Goal: Register for event/course

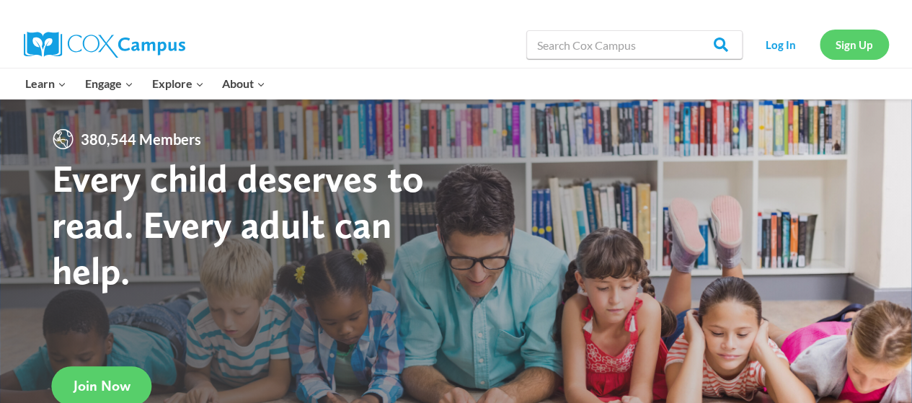
click at [843, 43] on link "Sign Up" at bounding box center [854, 45] width 69 height 30
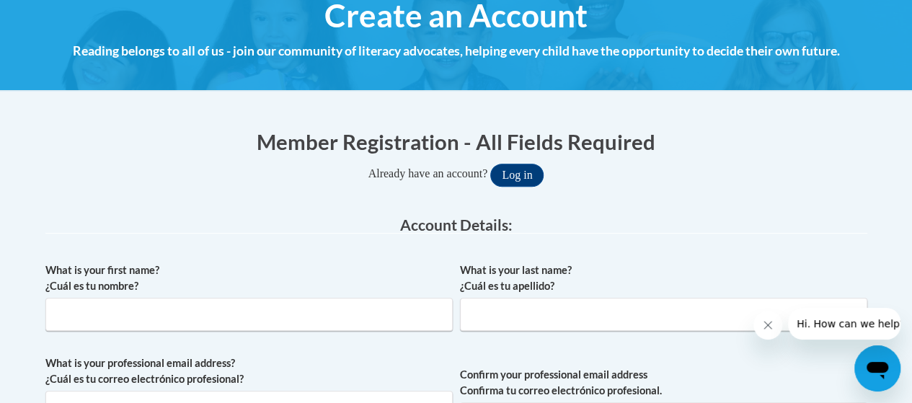
scroll to position [185, 0]
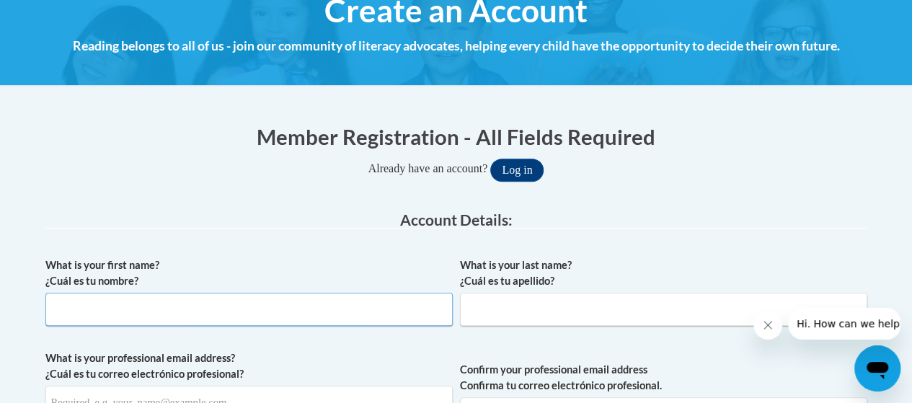
click at [111, 304] on input "What is your first name? ¿Cuál es tu nombre?" at bounding box center [248, 309] width 407 height 33
type input "[PERSON_NAME]"
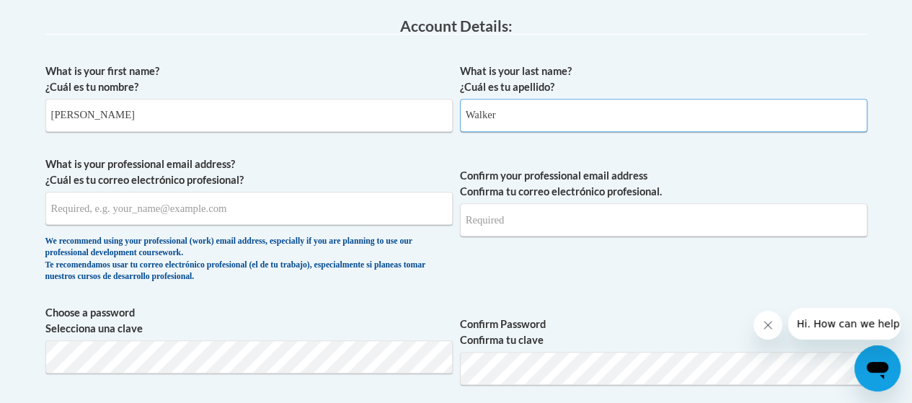
scroll to position [465, 0]
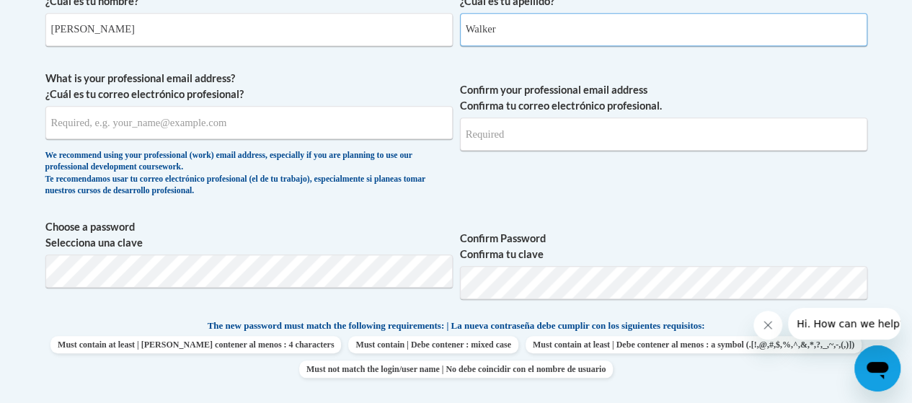
type input "Walker"
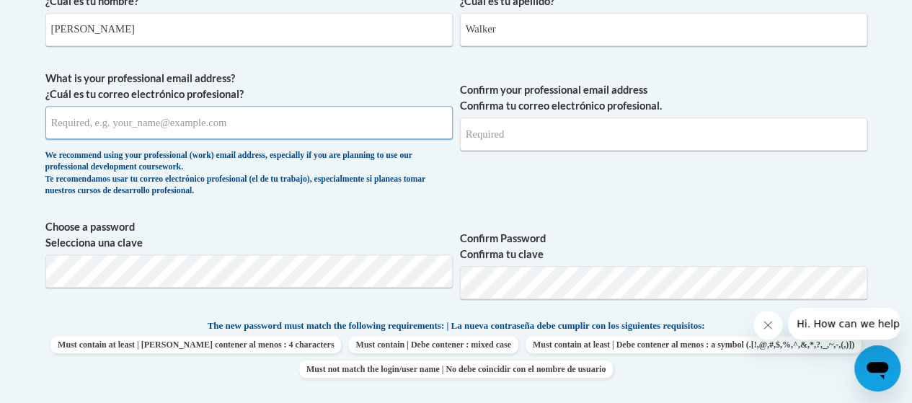
click at [115, 118] on input "What is your professional email address? ¿Cuál es tu correo electrónico profesi…" at bounding box center [248, 122] width 407 height 33
type input "molly_walker@nekoosa.k12.wi.us"
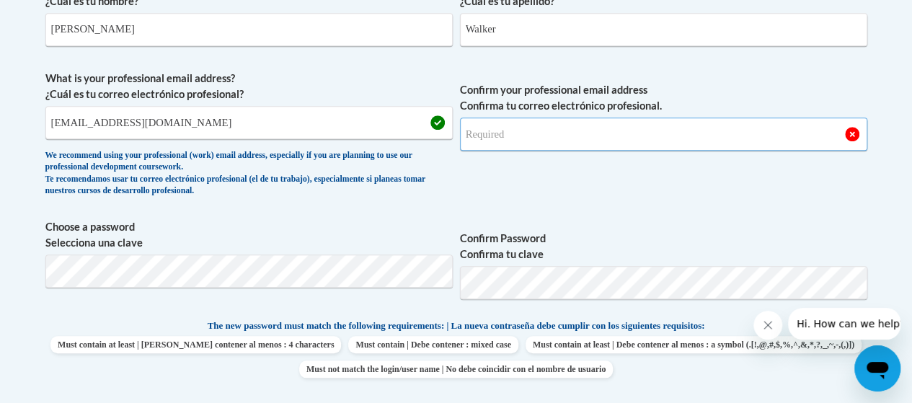
click at [507, 133] on input "Confirm your professional email address Confirma tu correo electrónico profesio…" at bounding box center [663, 134] width 407 height 33
type input "molly_walker@nekoosa.k12.wi.us"
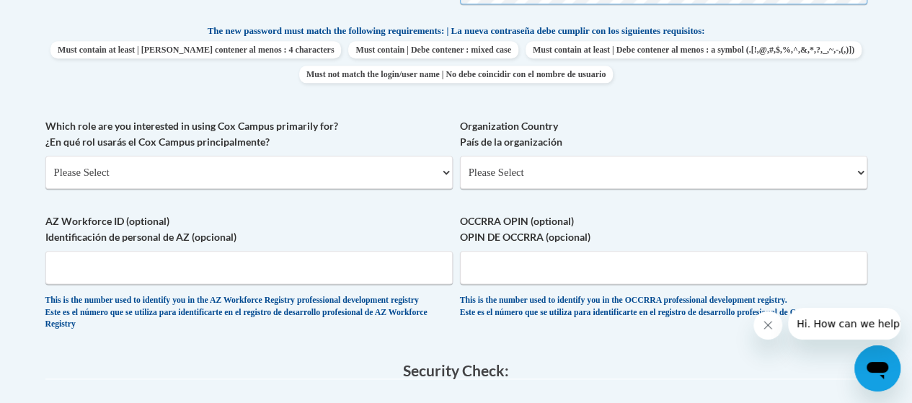
scroll to position [783, 0]
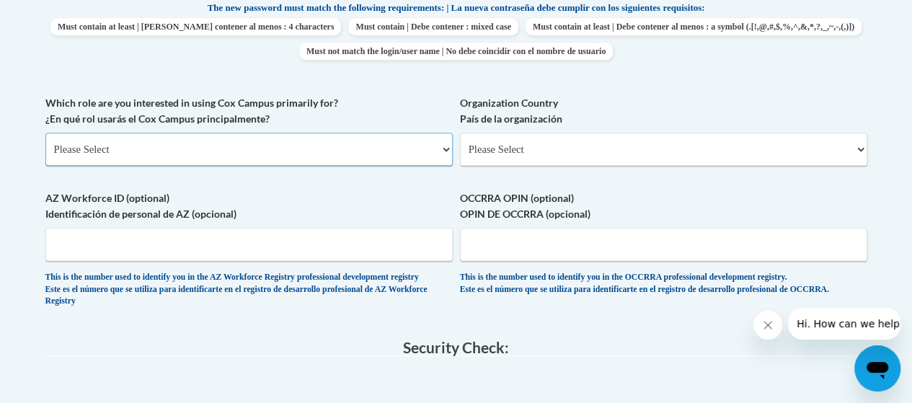
click at [443, 149] on select "Please Select College/University | Colegio/Universidad Community/Nonprofit Part…" at bounding box center [248, 149] width 407 height 33
select select "fbf2d438-af2f-41f8-98f1-81c410e29de3"
click at [45, 133] on select "Please Select College/University | Colegio/Universidad Community/Nonprofit Part…" at bounding box center [248, 149] width 407 height 33
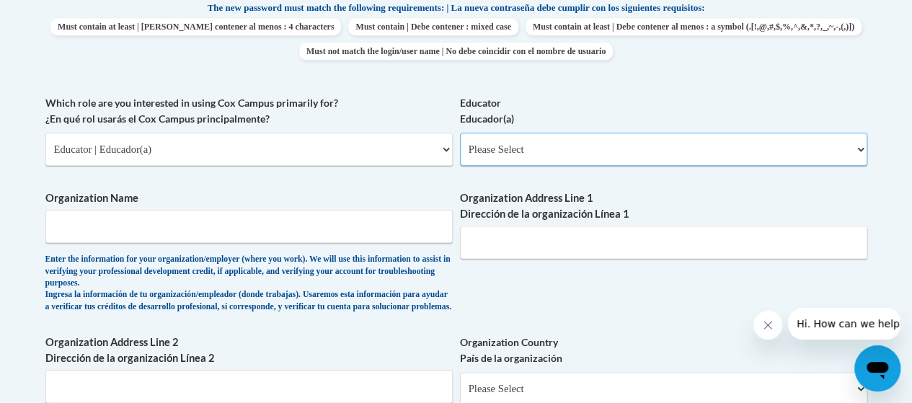
click at [855, 149] on select "Please Select Early Learning/Daycare Teacher/Family Home Care Provider | Maestr…" at bounding box center [663, 149] width 407 height 33
select select "8e40623d-54d0-45cd-9f92-5df65cd3f8cf"
click at [460, 133] on select "Please Select Early Learning/Daycare Teacher/Family Home Care Provider | Maestr…" at bounding box center [663, 149] width 407 height 33
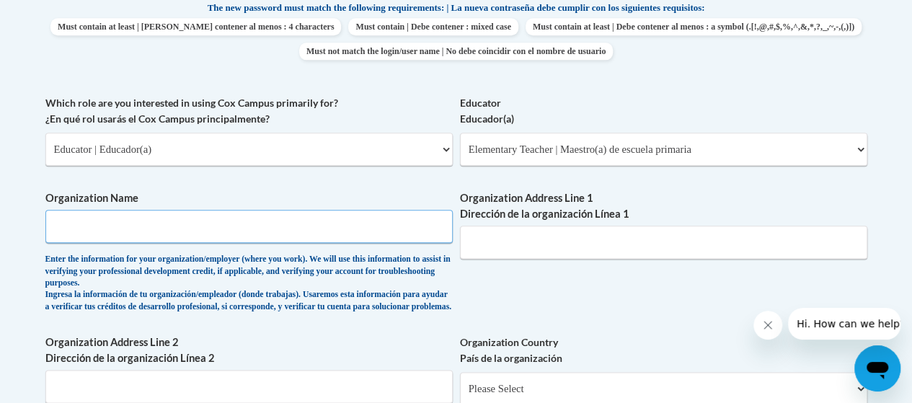
click at [87, 224] on input "Organization Name" at bounding box center [248, 226] width 407 height 33
type input "B"
type input "Nekoosa School District"
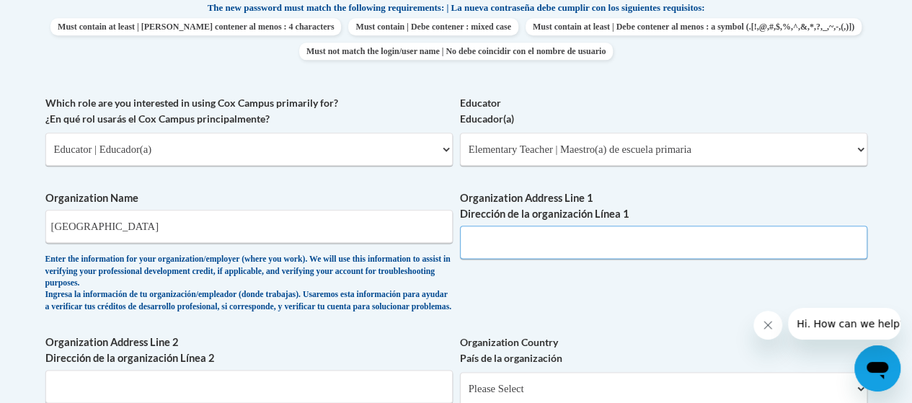
click at [487, 244] on input "Organization Address Line 1 Dirección de la organización Línea 1" at bounding box center [663, 242] width 407 height 33
click at [459, 301] on div "What is your first name? ¿Cuál es tu nombre? Molly What is your last name? ¿Cuá…" at bounding box center [456, 106] width 822 height 909
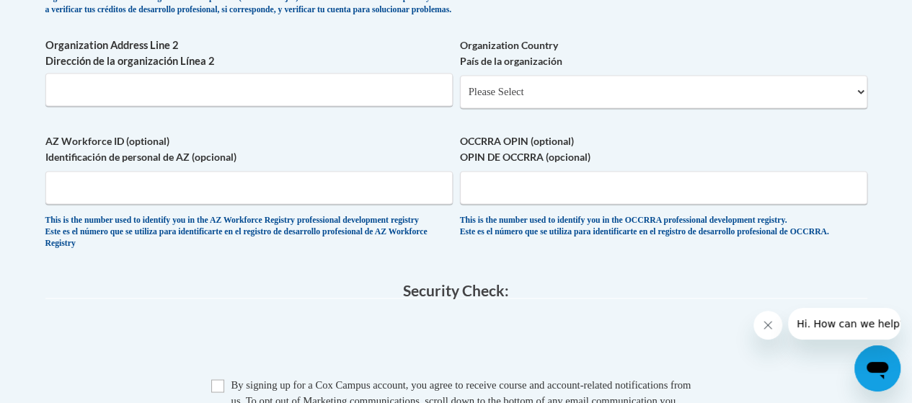
scroll to position [1077, 0]
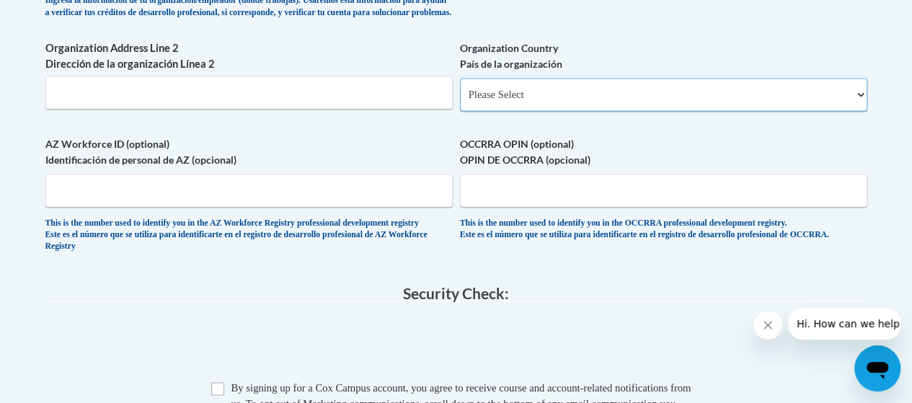
click at [857, 105] on select "Please Select United States | Estados Unidos Outside of the United States | Fue…" at bounding box center [663, 94] width 407 height 33
select select "ad49bcad-a171-4b2e-b99c-48b446064914"
click at [460, 89] on select "Please Select United States | Estados Unidos Outside of the United States | Fue…" at bounding box center [663, 94] width 407 height 33
select select
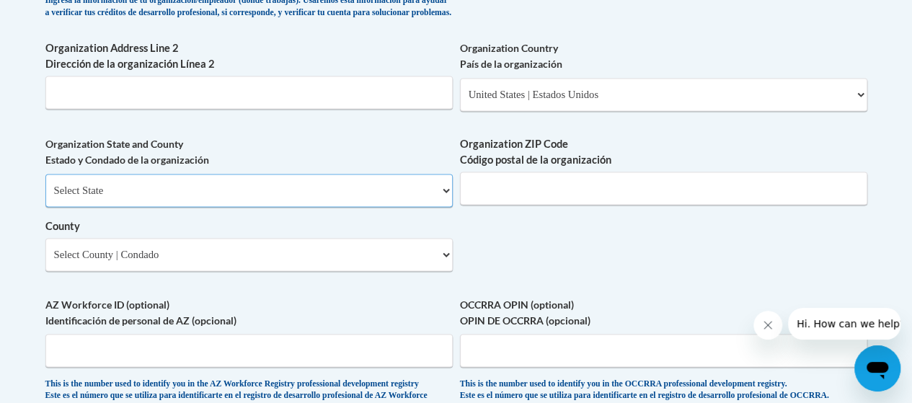
click at [444, 200] on select "Select State Alabama Alaska Arizona Arkansas California Colorado Connecticut De…" at bounding box center [248, 190] width 407 height 33
click at [45, 185] on select "Select State Alabama Alaska Arizona Arkansas California Colorado Connecticut De…" at bounding box center [248, 190] width 407 height 33
click at [444, 198] on select "Select State Alabama Alaska Arizona Arkansas California Colorado Connecticut De…" at bounding box center [248, 190] width 407 height 33
select select "Wisconsin"
click at [45, 185] on select "Select State Alabama Alaska Arizona Arkansas California Colorado Connecticut De…" at bounding box center [248, 190] width 407 height 33
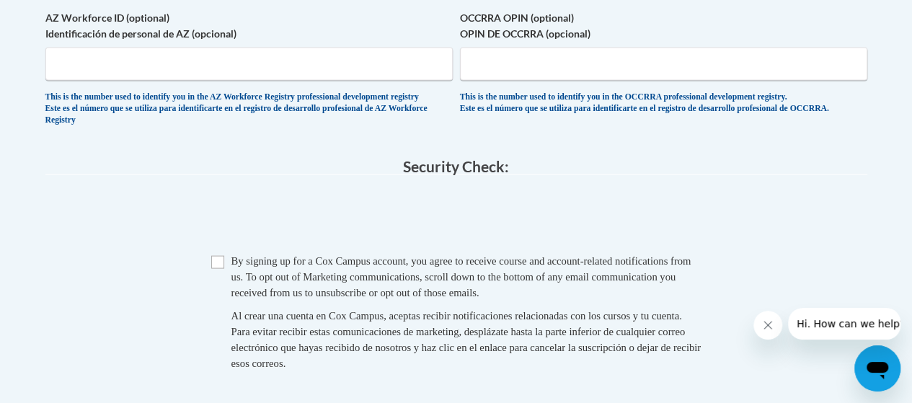
scroll to position [1389, 0]
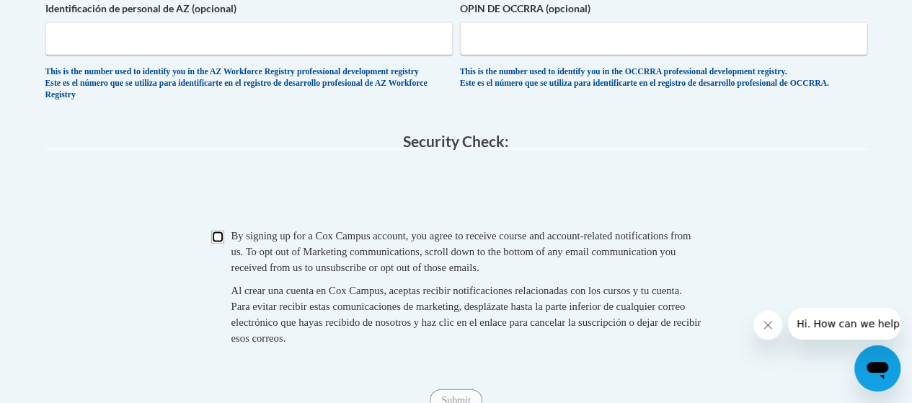
click at [218, 244] on input "Checkbox" at bounding box center [217, 237] width 13 height 13
checkbox input "true"
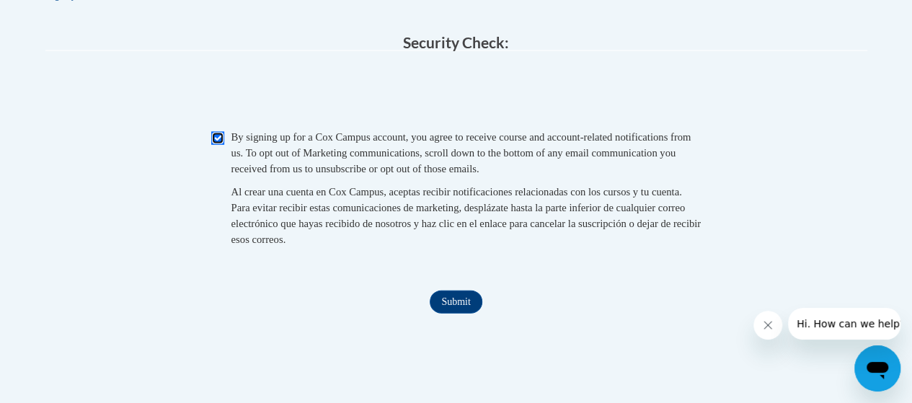
scroll to position [1629, 0]
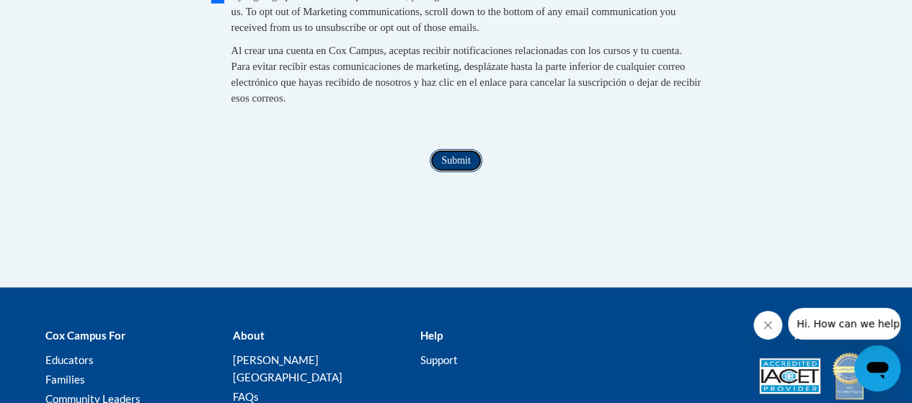
click at [454, 172] on input "Submit" at bounding box center [456, 160] width 52 height 23
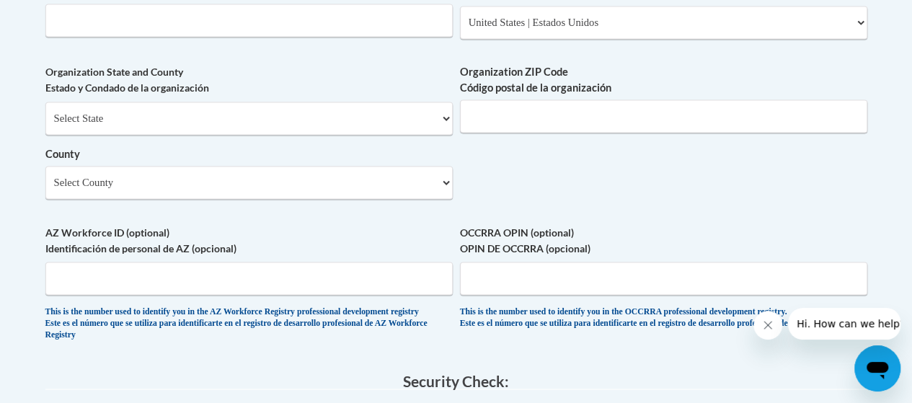
scroll to position [1152, 0]
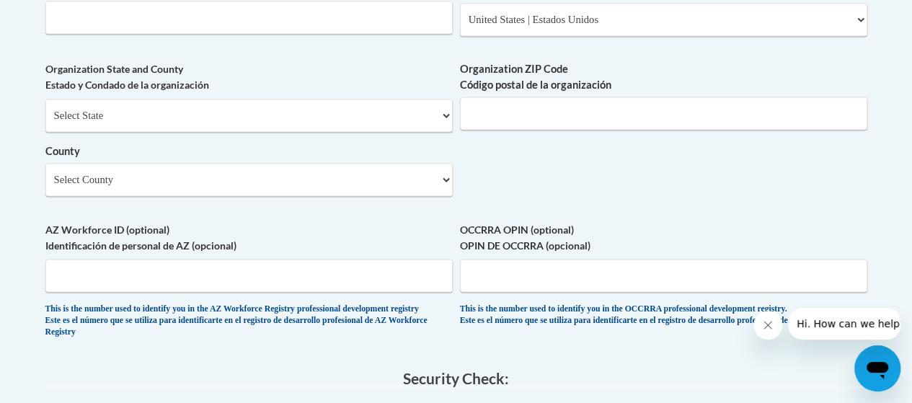
type input "Nekoosa, WI"
click at [444, 192] on select "Select County Adams Ashland Barron Bayfield Brown Buffalo Burnett Calumet Chipp…" at bounding box center [248, 179] width 407 height 33
select select "Wood"
click at [45, 174] on select "Select County Adams Ashland Barron Bayfield Brown Buffalo Burnett Calumet Chipp…" at bounding box center [248, 179] width 407 height 33
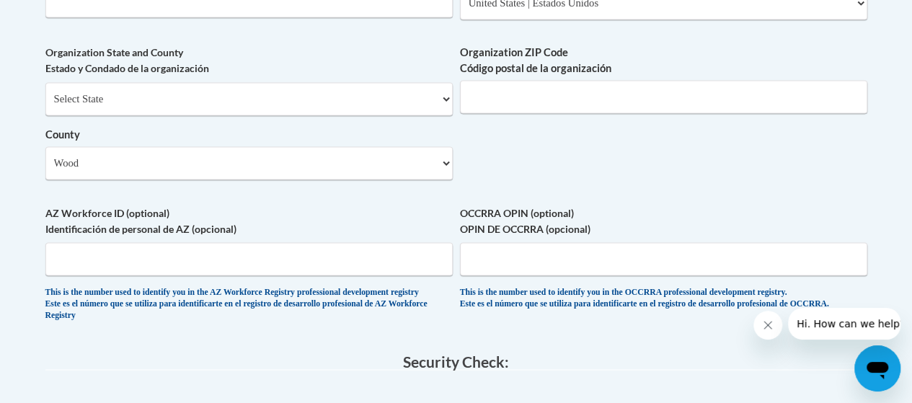
scroll to position [1172, 0]
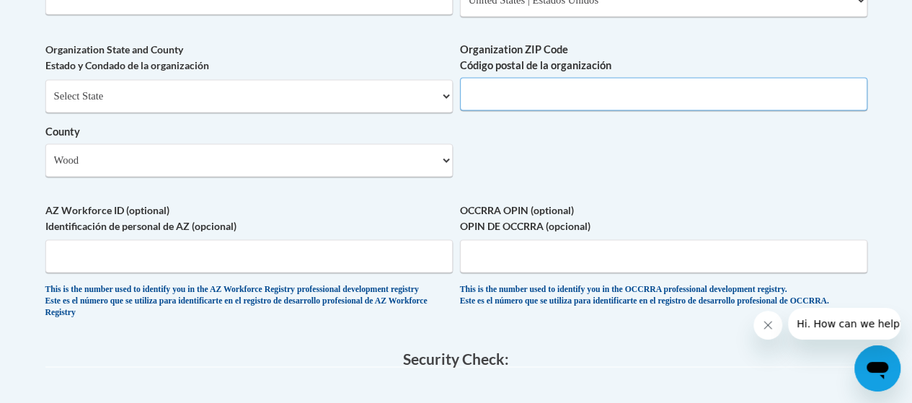
click at [570, 106] on input "Organization ZIP Code Código postal de la organización" at bounding box center [663, 93] width 407 height 33
type input "54921"
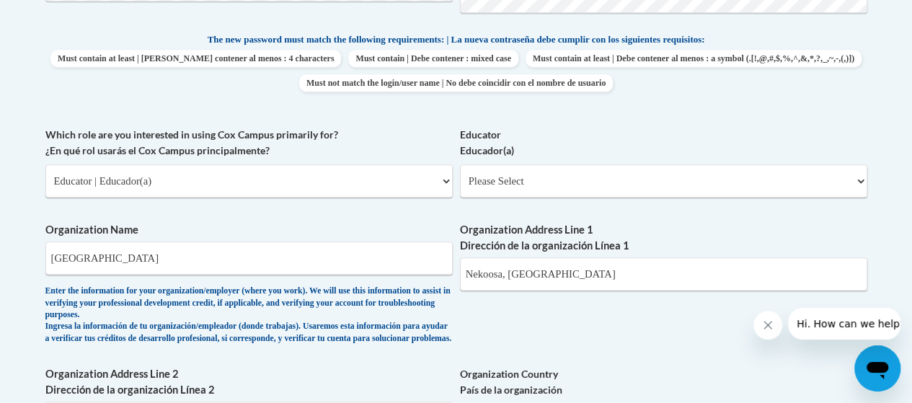
scroll to position [754, 0]
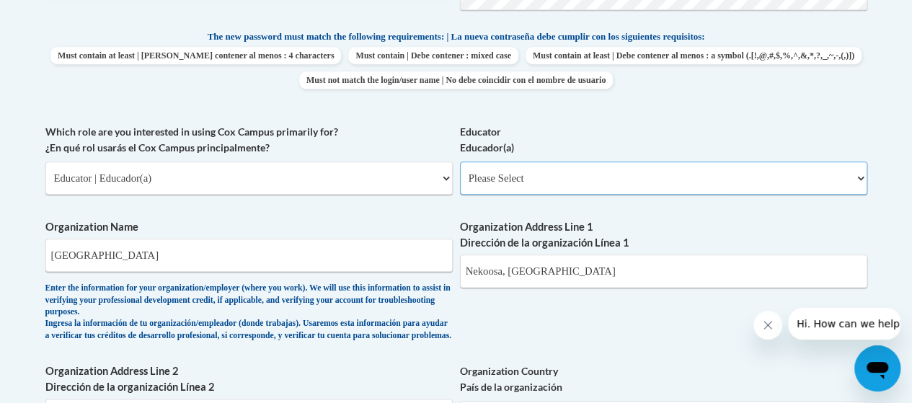
click at [860, 181] on select "Please Select Early Learning/Daycare Teacher/Family Home Care Provider | Maestr…" at bounding box center [663, 178] width 407 height 33
select select "8e40623d-54d0-45cd-9f92-5df65cd3f8cf"
click at [460, 162] on select "Please Select Early Learning/Daycare Teacher/Family Home Care Provider | Maestr…" at bounding box center [663, 178] width 407 height 33
select select "null"
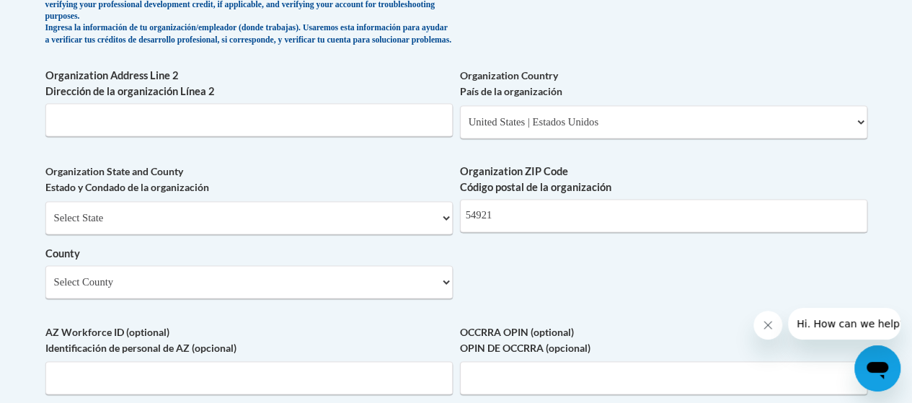
scroll to position [1177, 0]
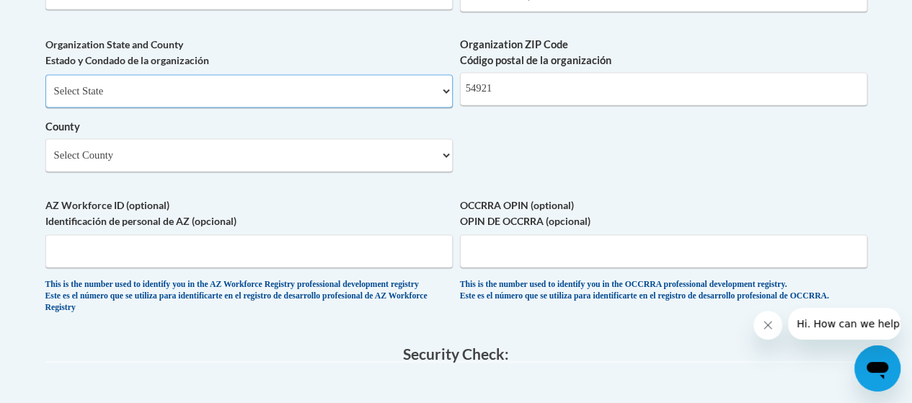
click at [440, 105] on select "Select State Alabama Alaska Arizona Arkansas California Colorado Connecticut De…" at bounding box center [248, 90] width 407 height 33
select select "Wisconsin"
click at [45, 85] on select "Select State Alabama Alaska Arizona Arkansas California Colorado Connecticut De…" at bounding box center [248, 90] width 407 height 33
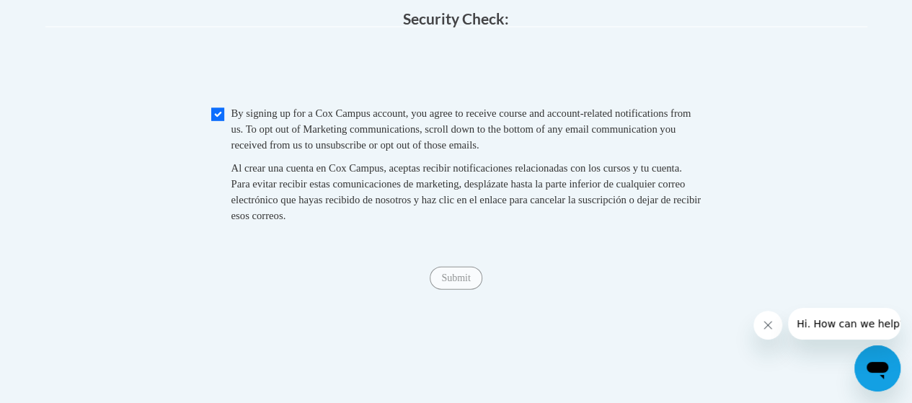
scroll to position [1509, 0]
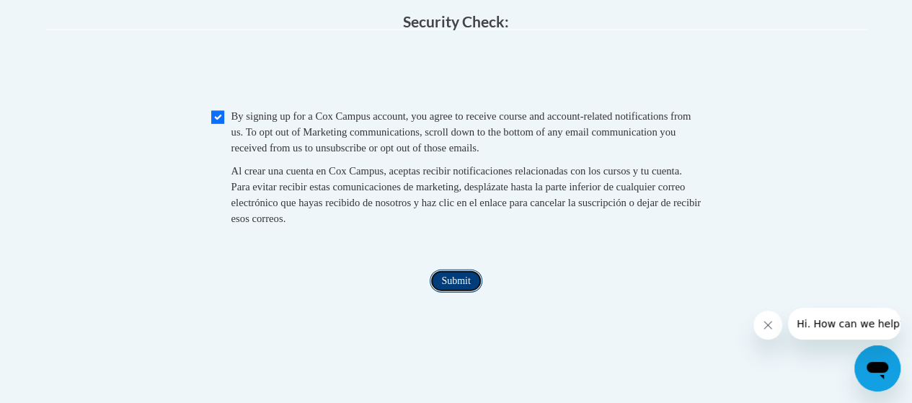
click at [444, 293] on input "Submit" at bounding box center [456, 281] width 52 height 23
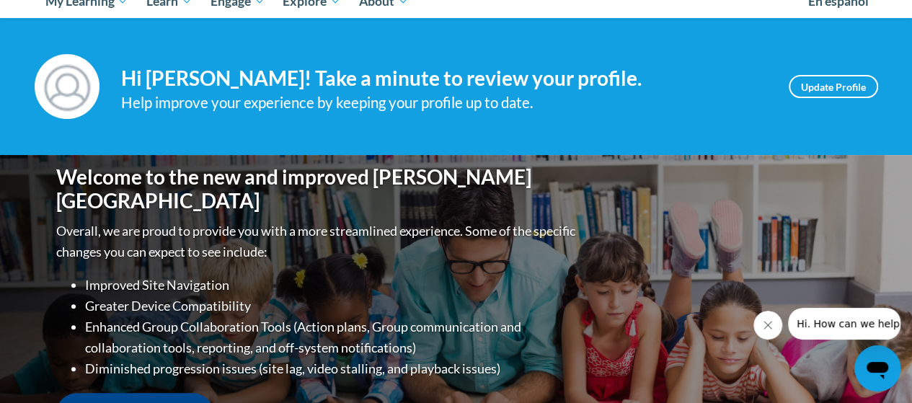
scroll to position [152, 0]
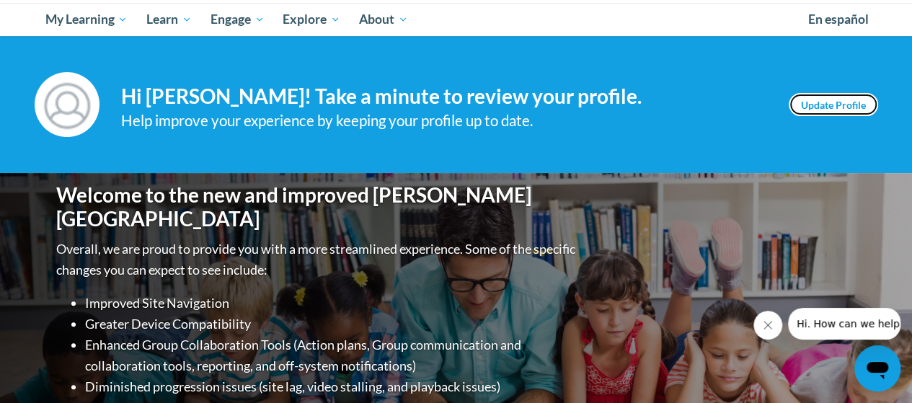
click at [832, 107] on link "Update Profile" at bounding box center [833, 104] width 89 height 23
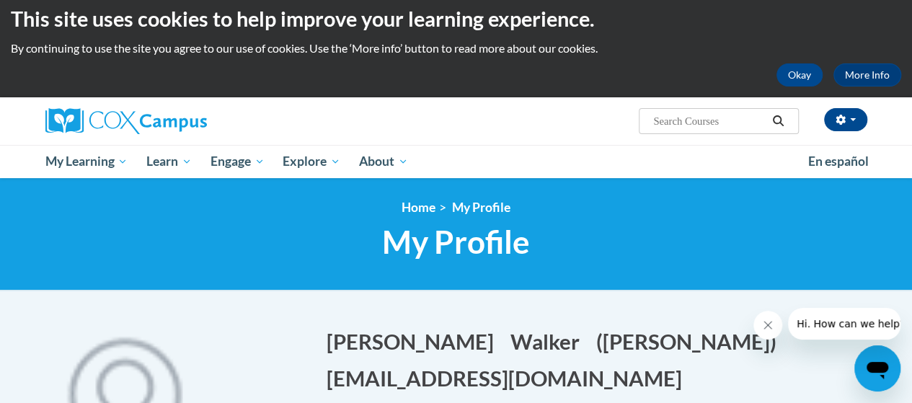
scroll to position [13, 0]
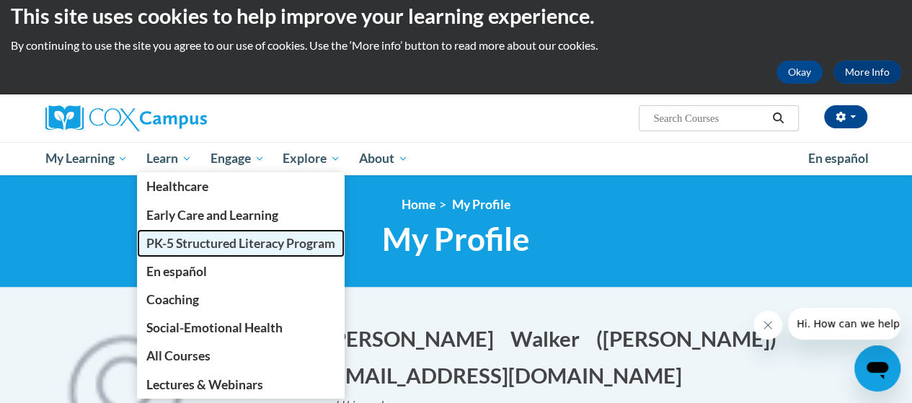
click at [167, 247] on span "PK-5 Structured Literacy Program" at bounding box center [240, 243] width 189 height 15
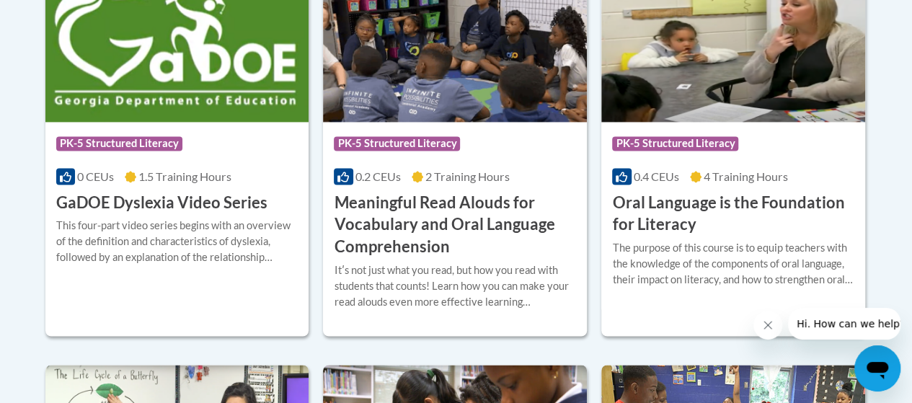
scroll to position [1033, 0]
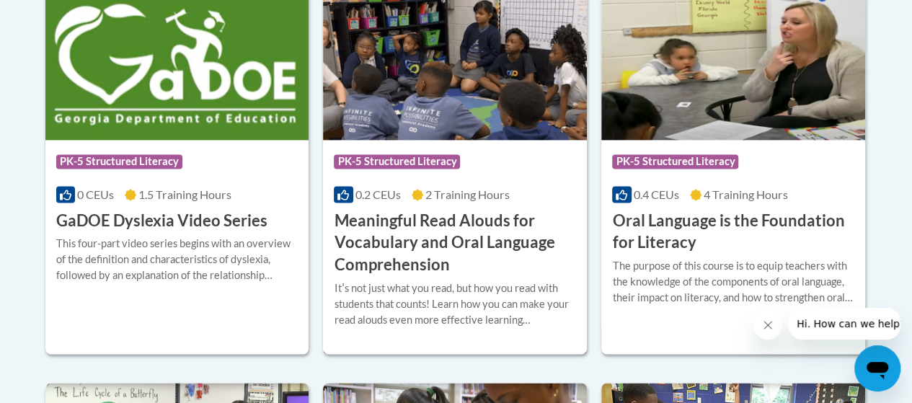
click at [394, 243] on h3 "Meaningful Read Alouds for Vocabulary and Oral Language Comprehension" at bounding box center [455, 243] width 242 height 66
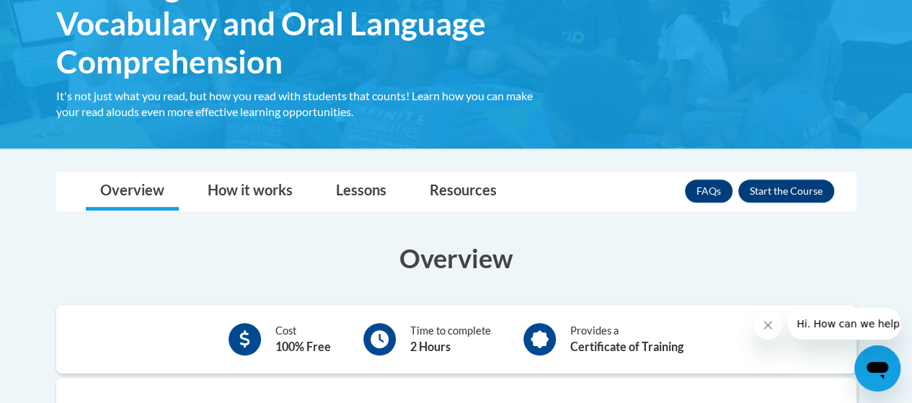
scroll to position [300, 0]
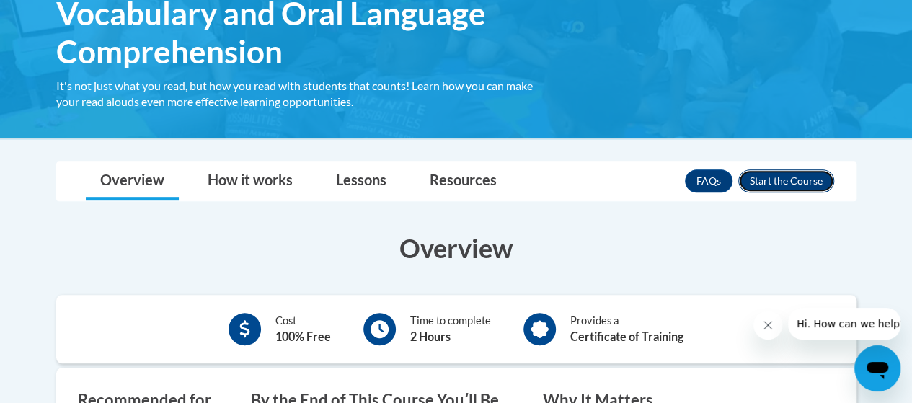
click at [767, 184] on button "Enroll" at bounding box center [786, 180] width 96 height 23
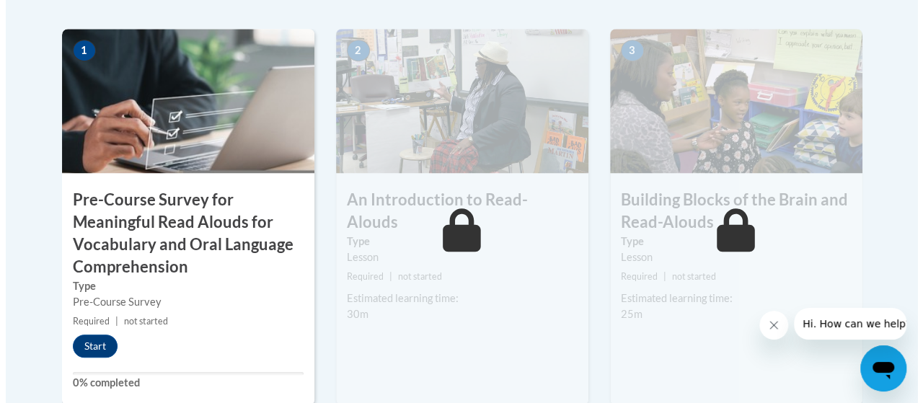
scroll to position [498, 0]
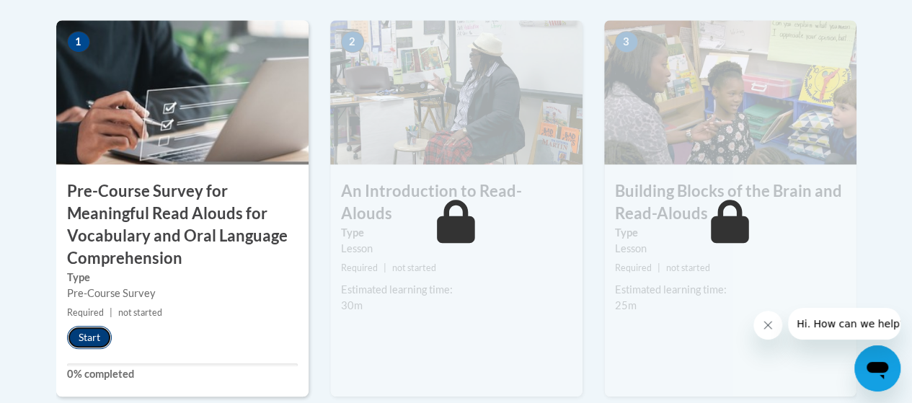
click at [95, 343] on button "Start" at bounding box center [89, 337] width 45 height 23
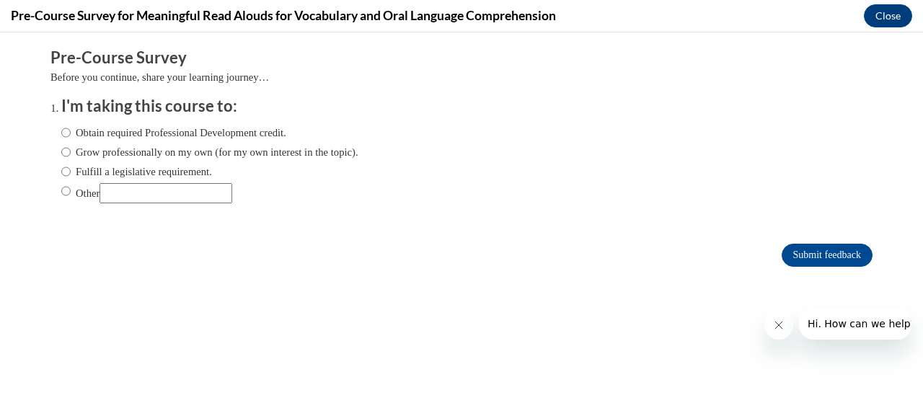
scroll to position [0, 0]
click at [61, 172] on input "Fulfill a legislative requirement." at bounding box center [65, 172] width 9 height 16
radio input "true"
click at [826, 257] on input "Submit feedback" at bounding box center [827, 255] width 91 height 23
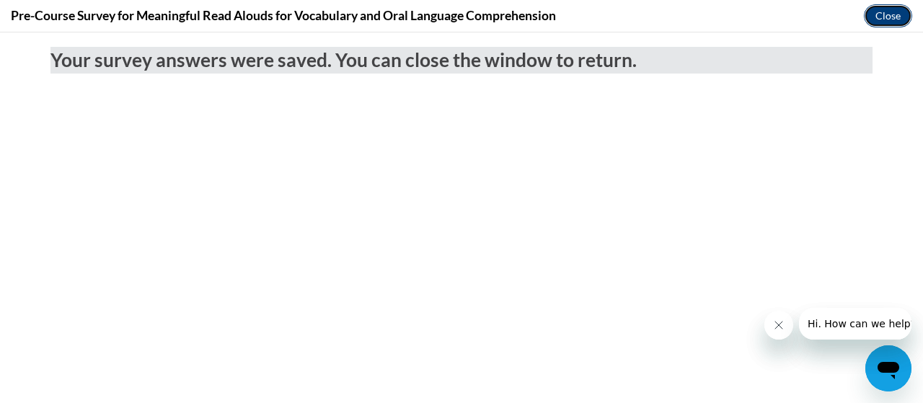
click at [873, 20] on button "Close" at bounding box center [888, 15] width 48 height 23
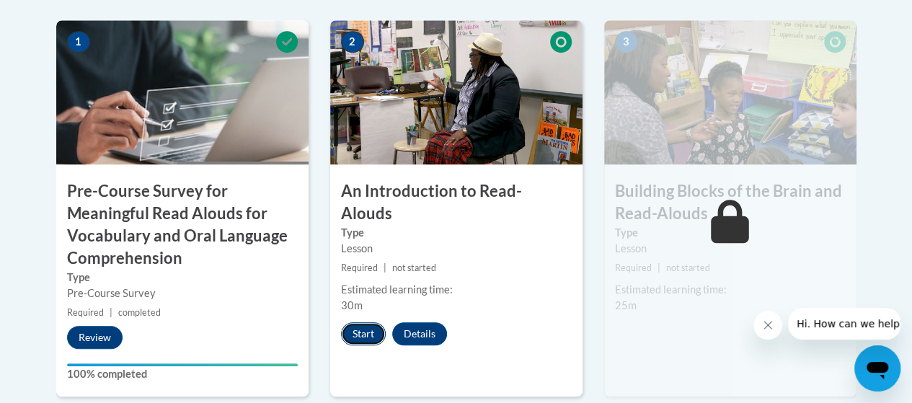
click at [353, 322] on button "Start" at bounding box center [363, 333] width 45 height 23
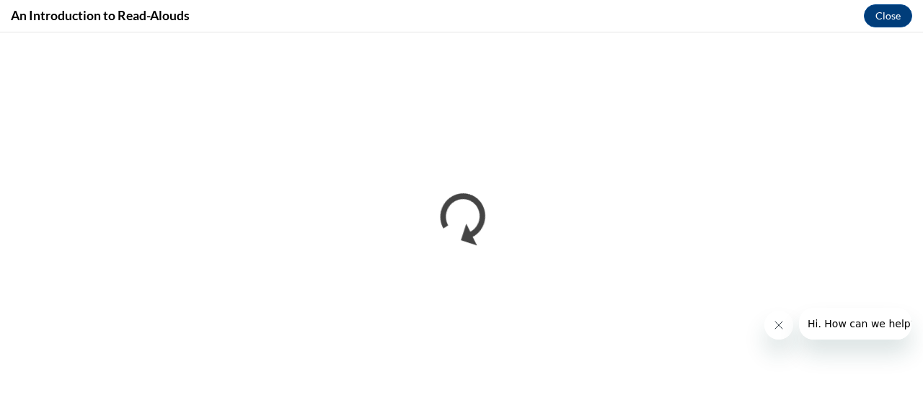
click at [777, 325] on icon "Close message from company" at bounding box center [778, 325] width 12 height 12
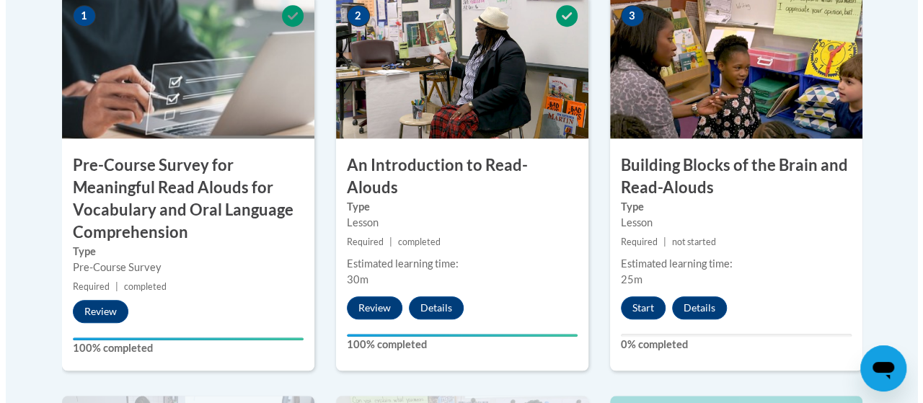
scroll to position [520, 0]
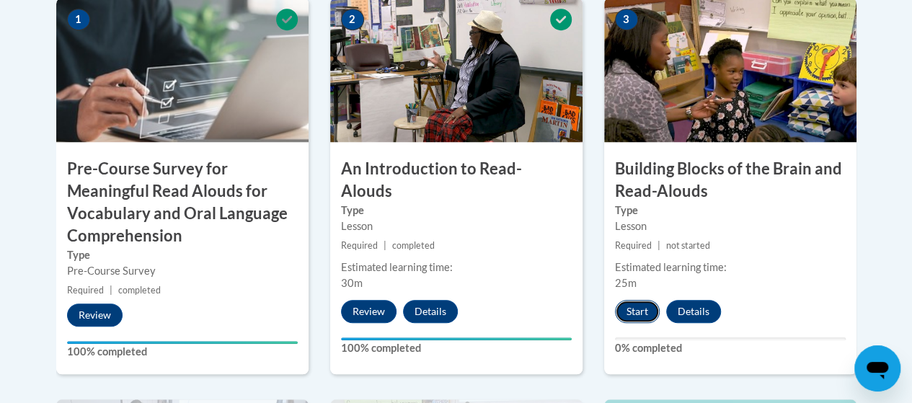
click at [635, 308] on button "Start" at bounding box center [637, 311] width 45 height 23
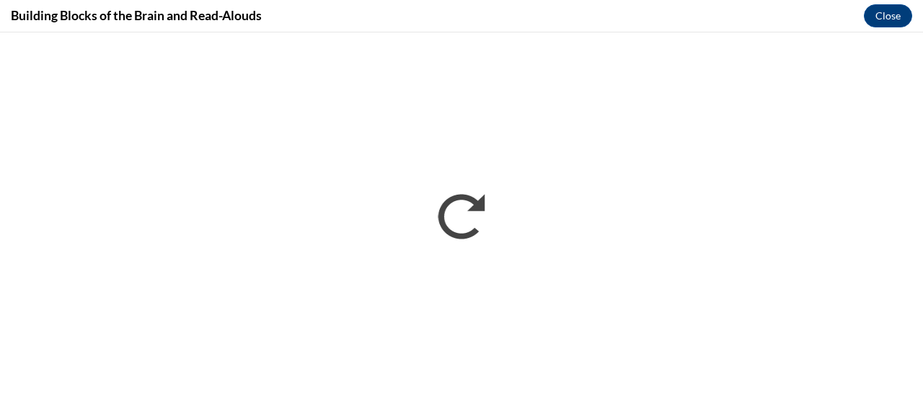
scroll to position [0, 0]
